Goal: Browse casually

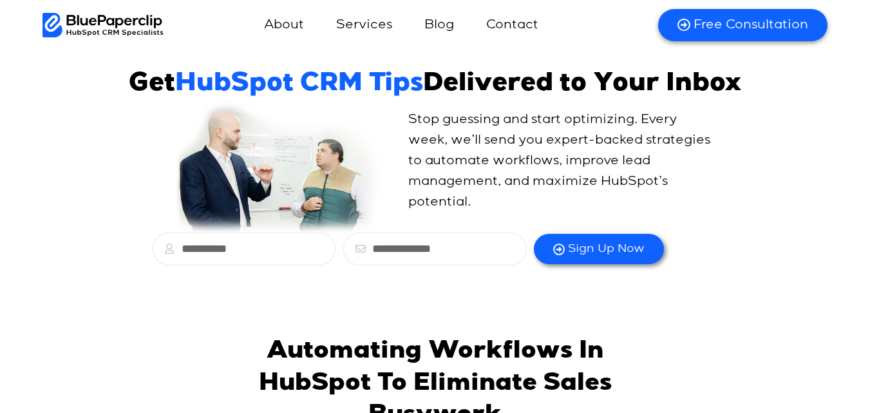
click at [95, 29] on img at bounding box center [104, 25] width 122 height 24
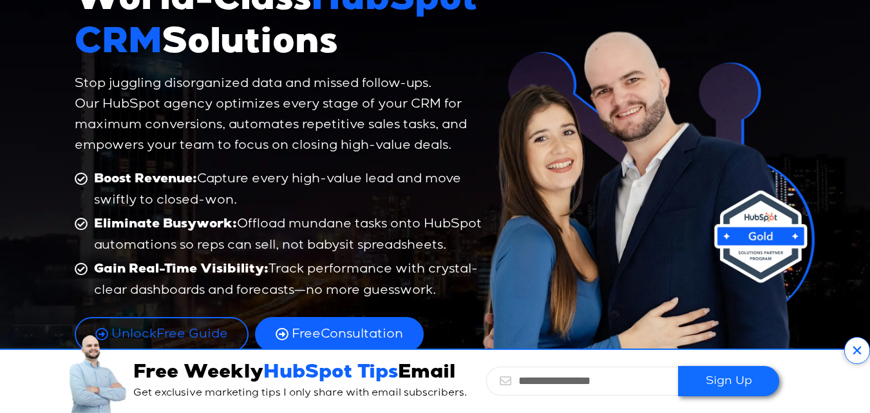
scroll to position [64, 0]
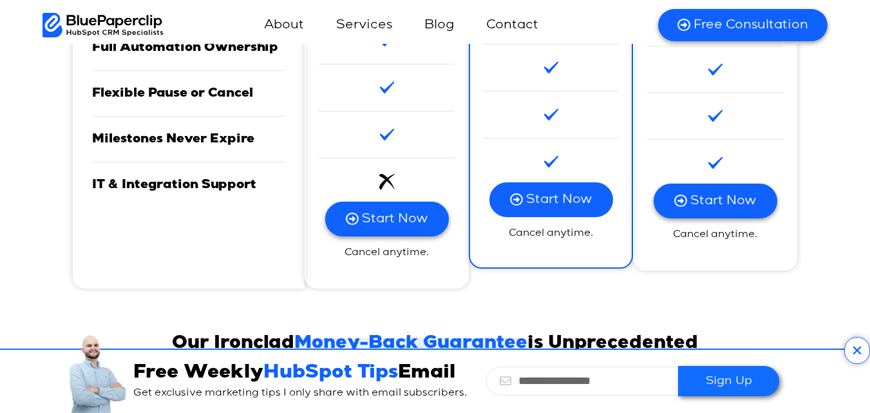
scroll to position [3929, 0]
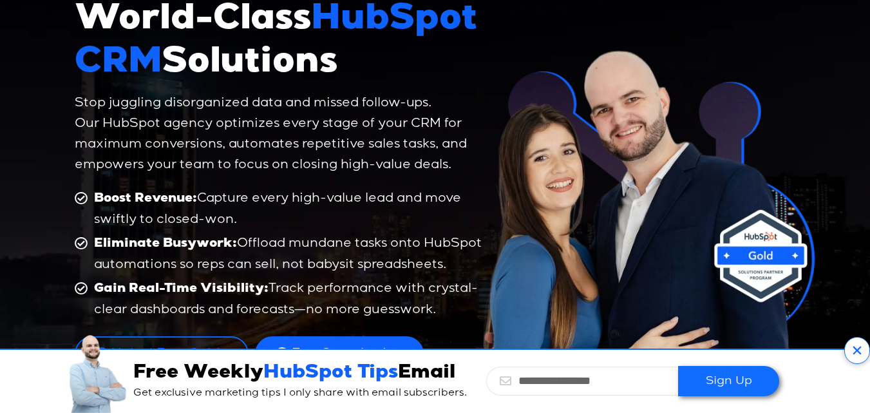
scroll to position [322, 0]
